Goal: Task Accomplishment & Management: Use online tool/utility

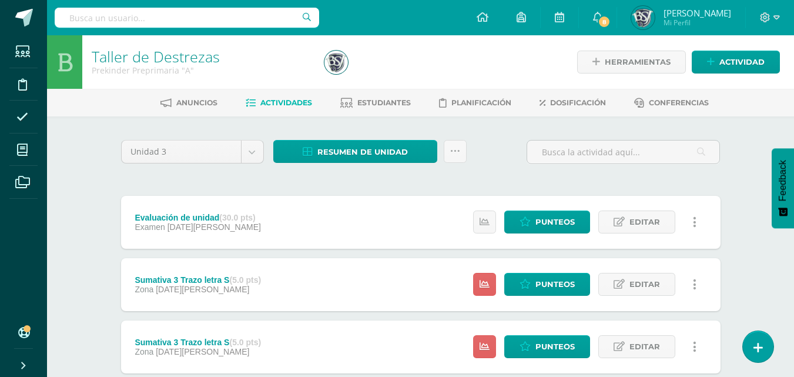
click at [303, 101] on span "Actividades" at bounding box center [286, 102] width 52 height 9
click at [458, 149] on icon at bounding box center [455, 151] width 10 height 10
click at [461, 156] on link at bounding box center [455, 151] width 23 height 23
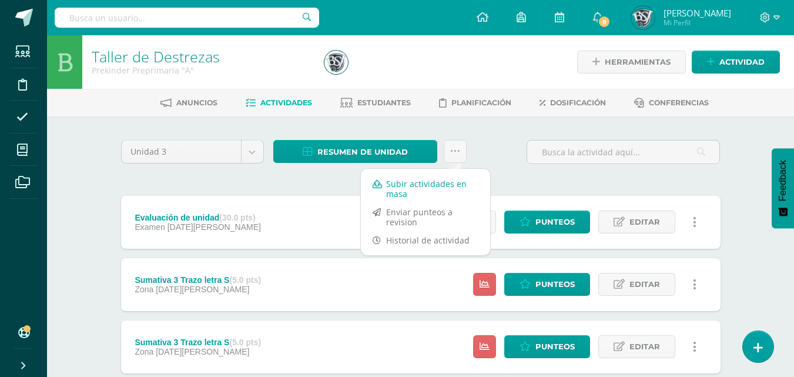
click at [433, 186] on link "Subir actividades en masa" at bounding box center [425, 188] width 129 height 28
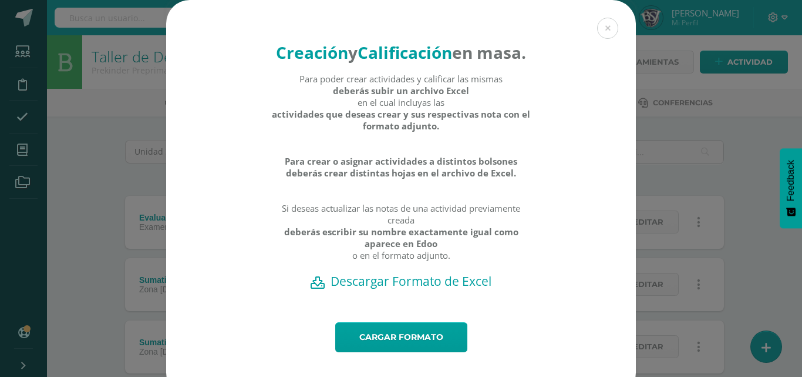
click at [432, 289] on h2 "Descargar Formato de Excel" at bounding box center [401, 281] width 429 height 16
click at [365, 352] on link "Cargar formato" at bounding box center [401, 337] width 132 height 30
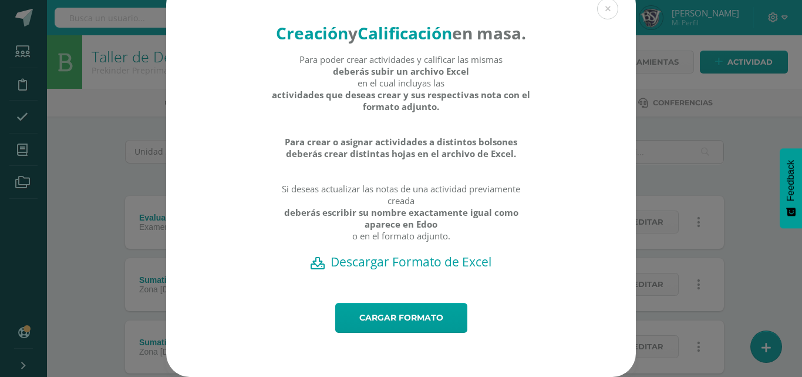
scroll to position [42, 0]
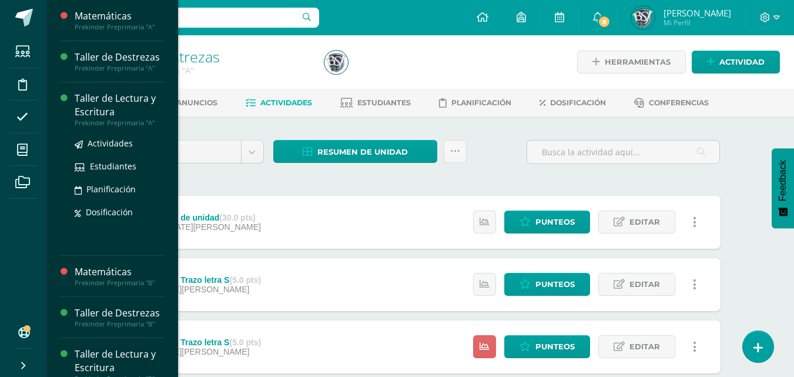
click at [93, 106] on div "Taller de Lectura y Escritura" at bounding box center [119, 105] width 89 height 27
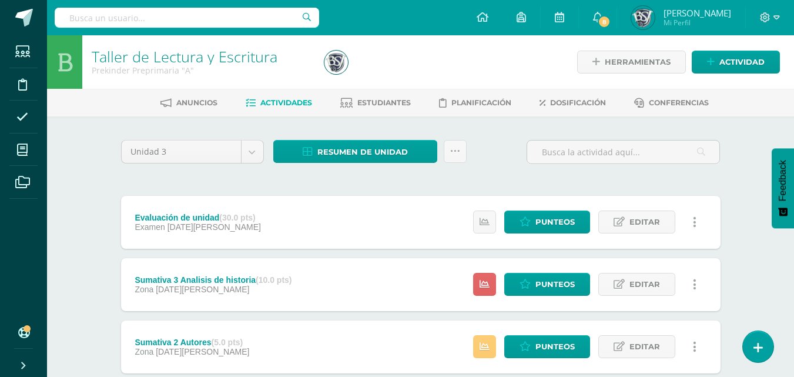
click at [279, 107] on span "Actividades" at bounding box center [286, 102] width 52 height 9
click at [452, 152] on icon at bounding box center [455, 151] width 10 height 10
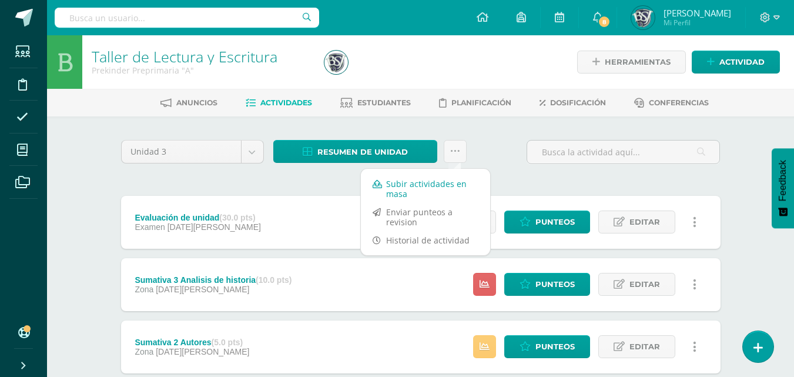
click at [420, 187] on link "Subir actividades en masa" at bounding box center [425, 188] width 129 height 28
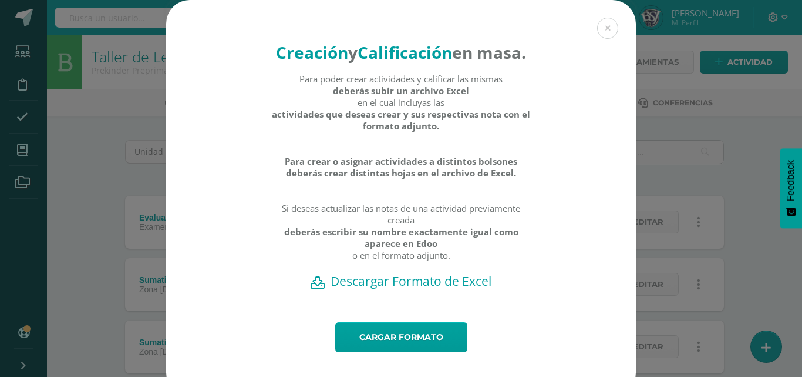
click at [385, 289] on h2 "Descargar Formato de Excel" at bounding box center [401, 281] width 429 height 16
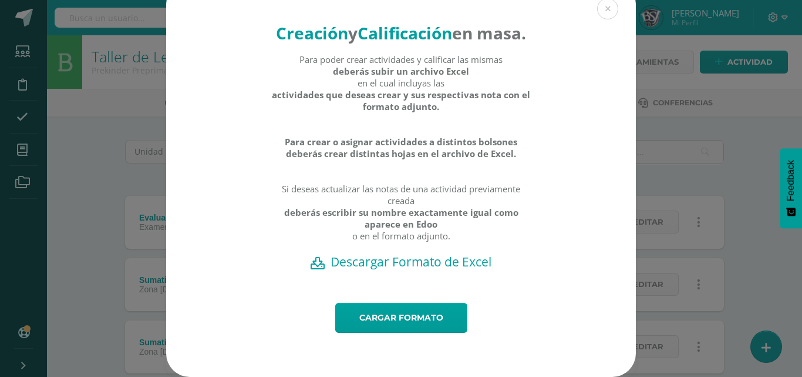
scroll to position [42, 0]
click at [362, 316] on link "Cargar formato" at bounding box center [401, 318] width 132 height 30
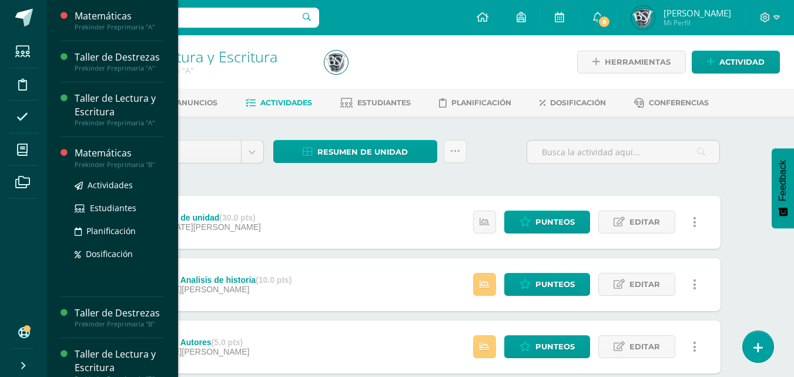
click at [97, 157] on div "Matemáticas" at bounding box center [119, 153] width 89 height 14
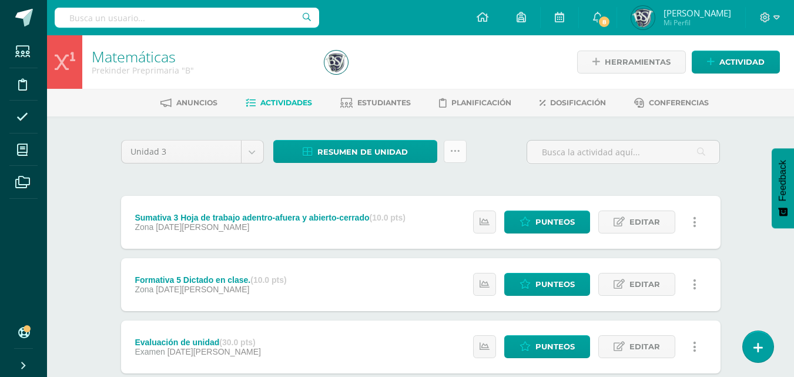
click at [454, 158] on link at bounding box center [455, 151] width 23 height 23
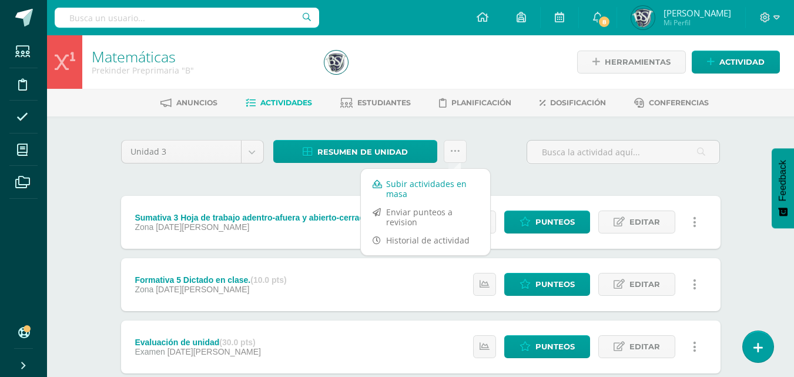
click at [424, 185] on link "Subir actividades en masa" at bounding box center [425, 188] width 129 height 28
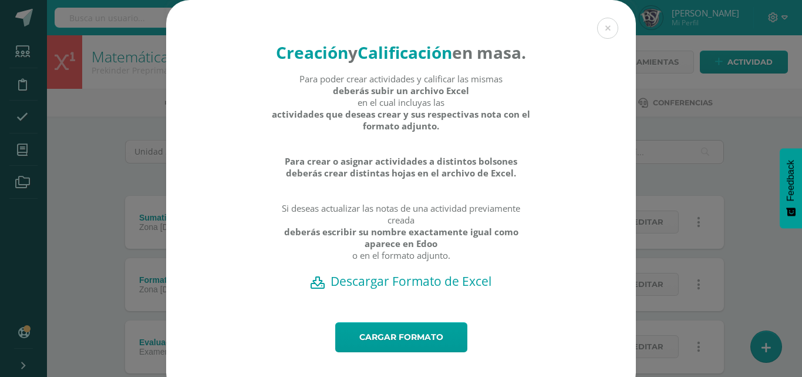
click at [392, 289] on h2 "Descargar Formato de Excel" at bounding box center [401, 281] width 429 height 16
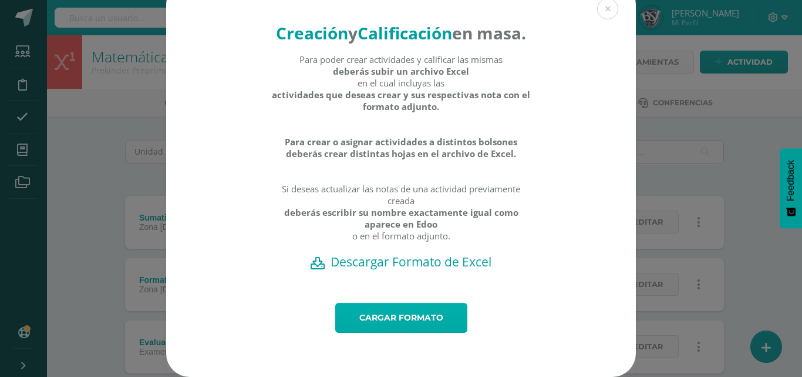
scroll to position [42, 0]
click at [369, 322] on link "Cargar formato" at bounding box center [401, 318] width 132 height 30
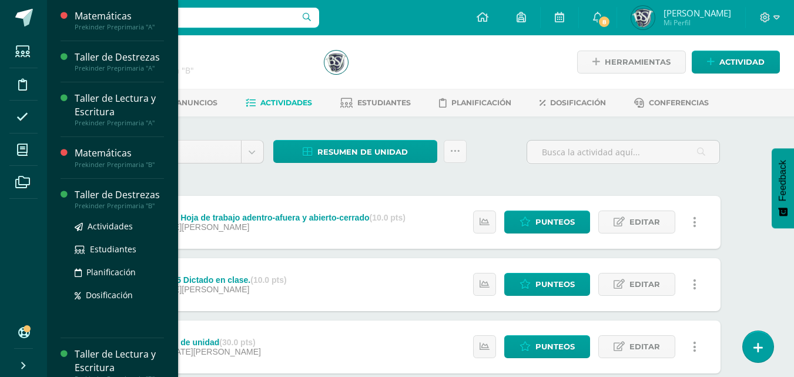
click at [110, 196] on div "Taller de Destrezas" at bounding box center [119, 195] width 89 height 14
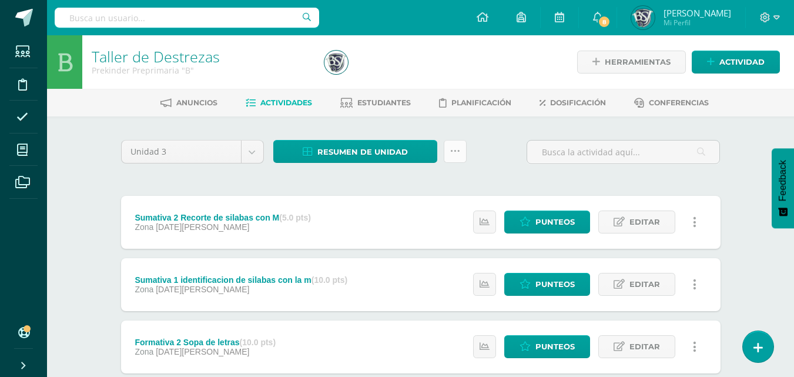
click at [459, 153] on link at bounding box center [455, 151] width 23 height 23
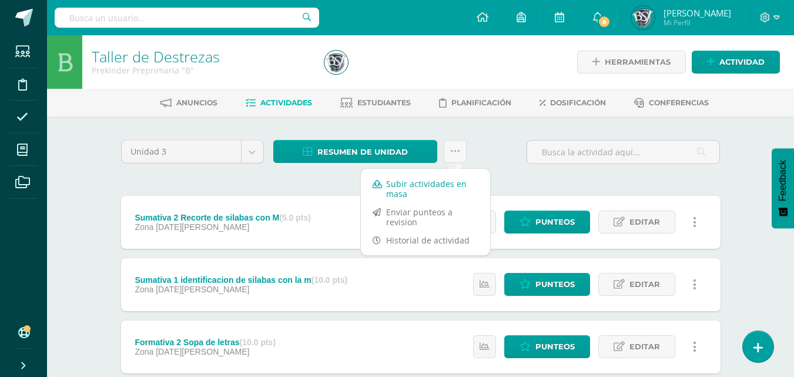
click at [445, 182] on link "Subir actividades en masa" at bounding box center [425, 188] width 129 height 28
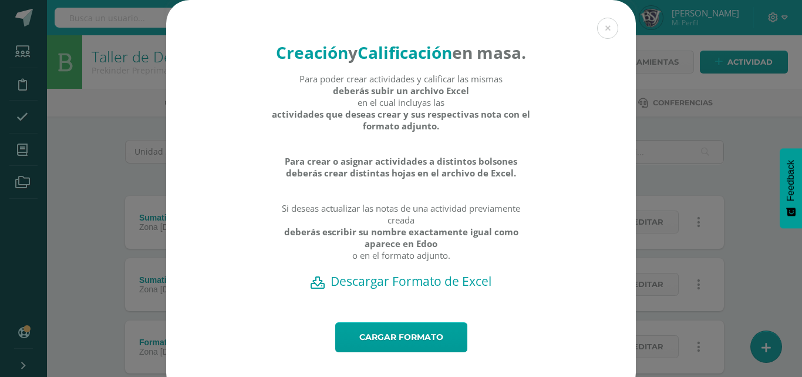
click at [398, 289] on h2 "Descargar Formato de Excel" at bounding box center [401, 281] width 429 height 16
click at [369, 352] on link "Cargar formato" at bounding box center [401, 337] width 132 height 30
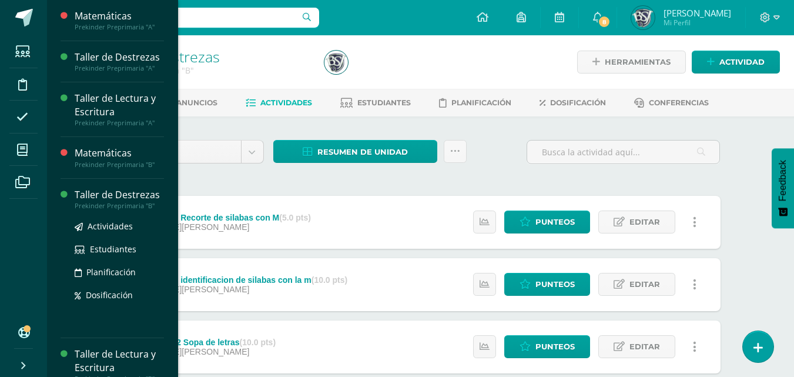
click at [129, 194] on div "Taller de Destrezas" at bounding box center [119, 195] width 89 height 14
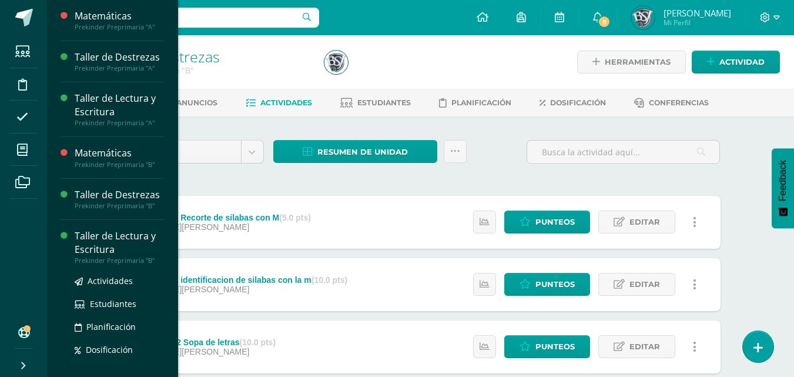
click at [102, 242] on div "Taller de Lectura y Escritura" at bounding box center [119, 242] width 89 height 27
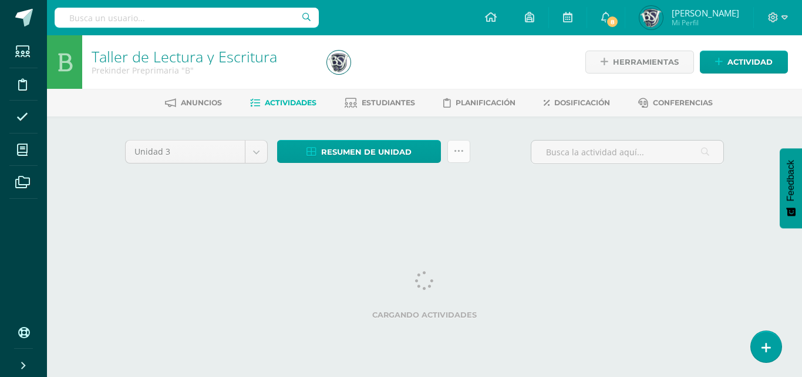
click at [465, 152] on link at bounding box center [459, 151] width 23 height 23
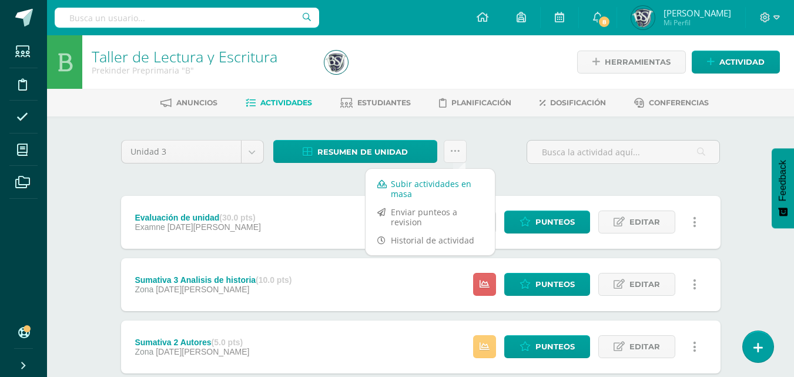
click at [417, 183] on link "Subir actividades en masa" at bounding box center [429, 188] width 129 height 28
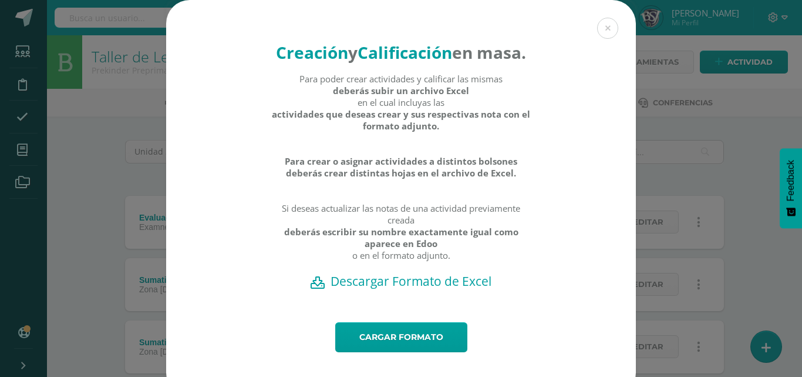
click at [376, 289] on h2 "Descargar Formato de Excel" at bounding box center [401, 281] width 429 height 16
click at [351, 352] on link "Cargar formato" at bounding box center [401, 337] width 132 height 30
